Goal: Information Seeking & Learning: Learn about a topic

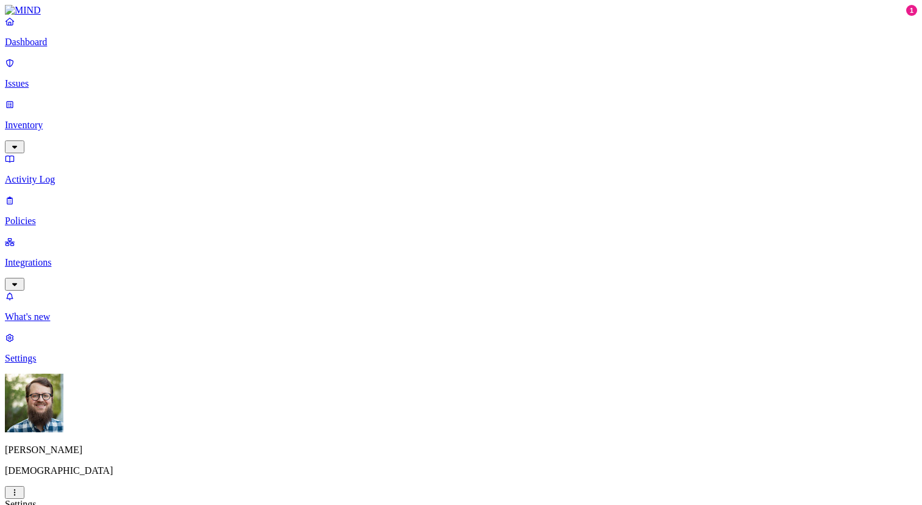
click at [35, 48] on p "Dashboard" at bounding box center [461, 42] width 913 height 11
click at [36, 78] on p "Issues" at bounding box center [461, 83] width 913 height 11
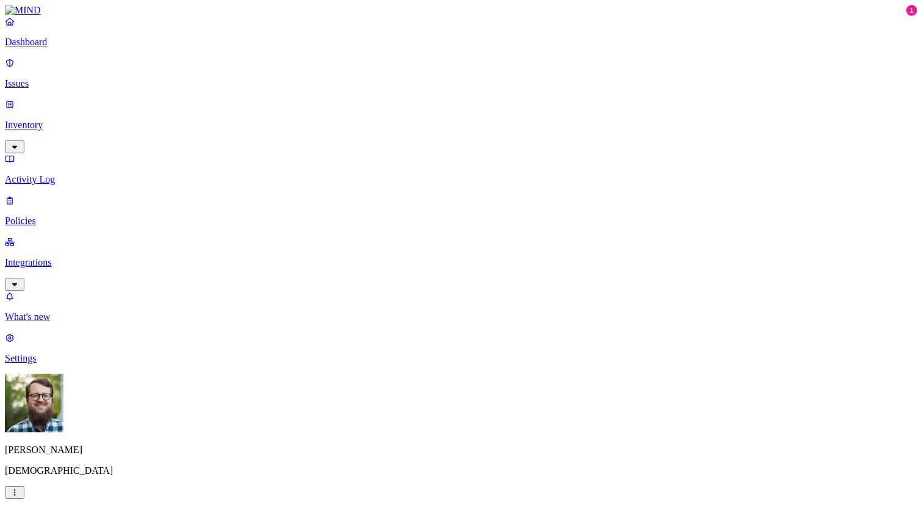
scroll to position [206, 0]
